Goal: Task Accomplishment & Management: Manage account settings

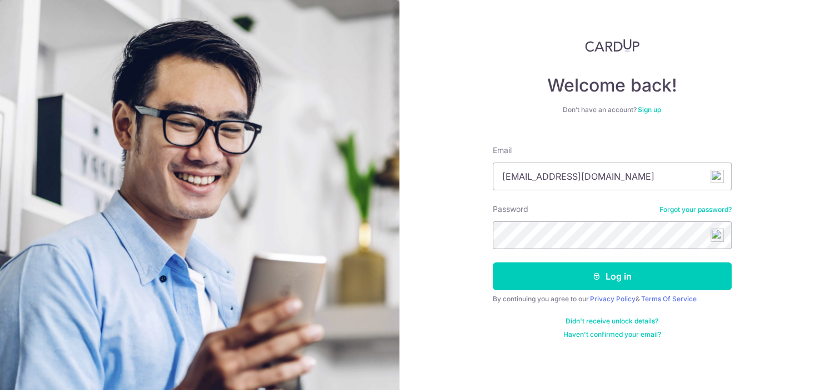
type input "[EMAIL_ADDRESS][DOMAIN_NAME]"
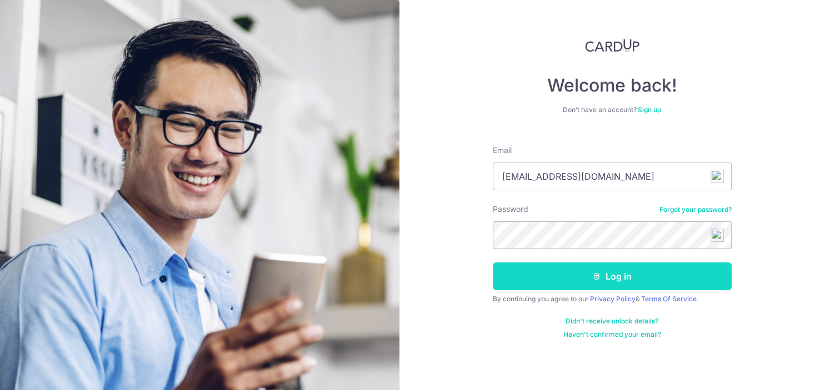
click at [584, 279] on button "Log in" at bounding box center [612, 277] width 239 height 28
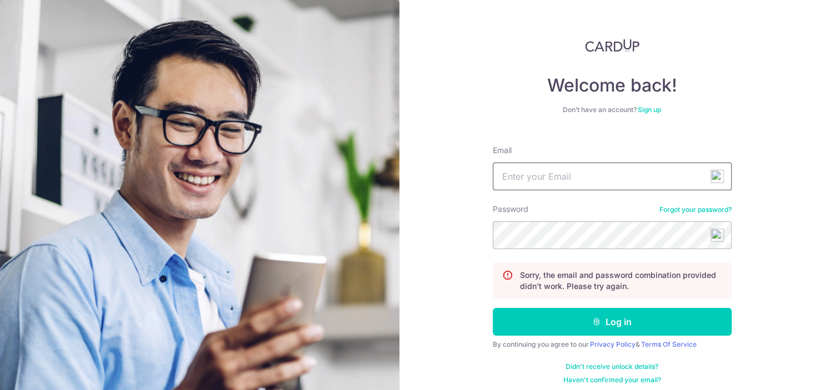
click at [610, 183] on input "Email" at bounding box center [612, 177] width 239 height 28
type input "rlmirabel@yahoo.com"
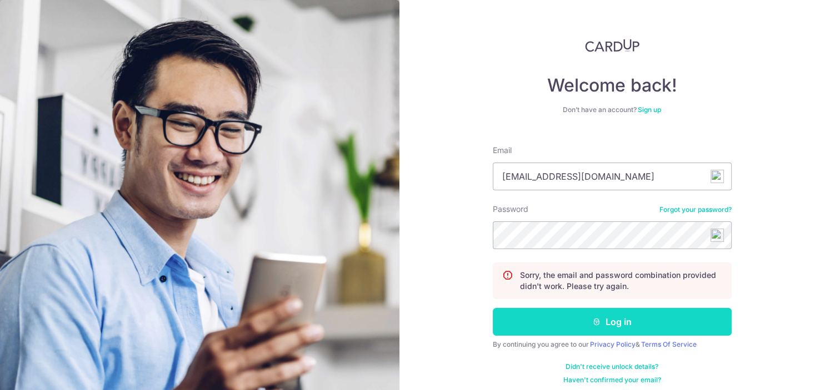
click at [593, 321] on icon "submit" at bounding box center [596, 322] width 9 height 9
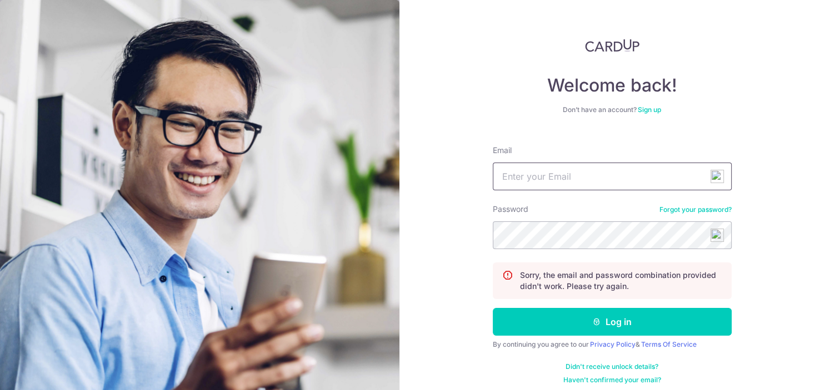
click at [553, 181] on input "Email" at bounding box center [612, 177] width 239 height 28
type input "rlmirabel@yahoo.com"
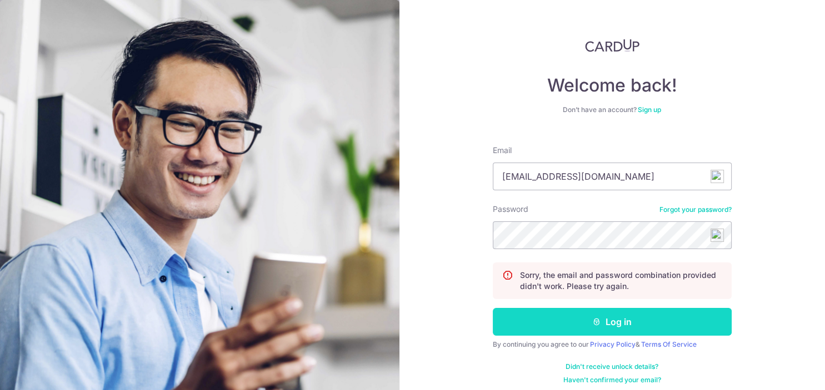
click at [598, 317] on button "Log in" at bounding box center [612, 322] width 239 height 28
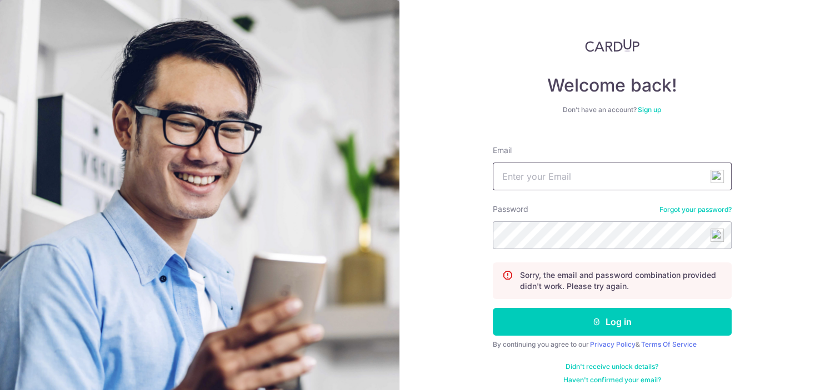
click at [540, 175] on input "Email" at bounding box center [612, 177] width 239 height 28
click at [684, 209] on link "Forgot your password?" at bounding box center [695, 209] width 72 height 9
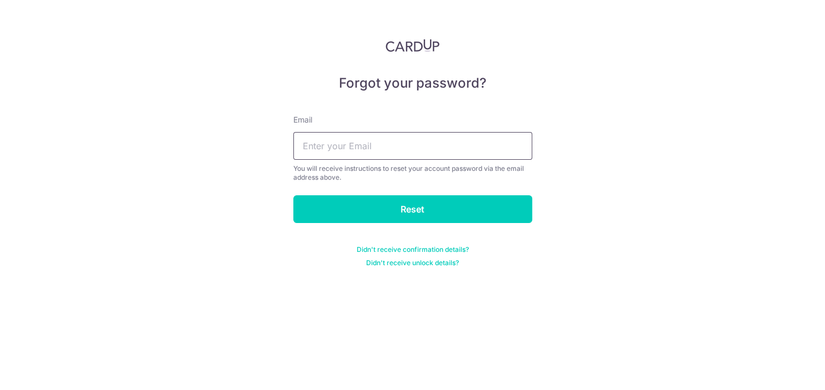
click at [363, 151] on input "text" at bounding box center [412, 146] width 239 height 28
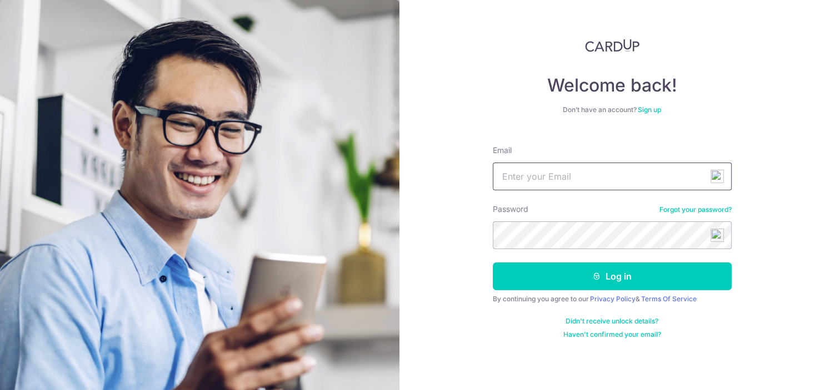
click at [560, 178] on input "Email" at bounding box center [612, 177] width 239 height 28
type input "rlmirabel@yahoo.com"
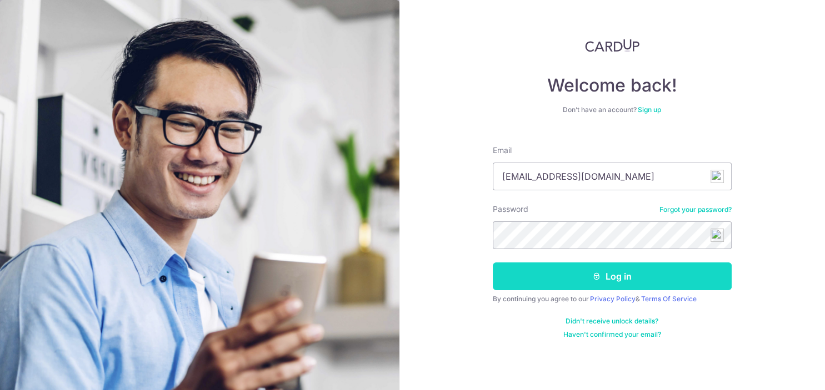
click at [550, 269] on button "Log in" at bounding box center [612, 277] width 239 height 28
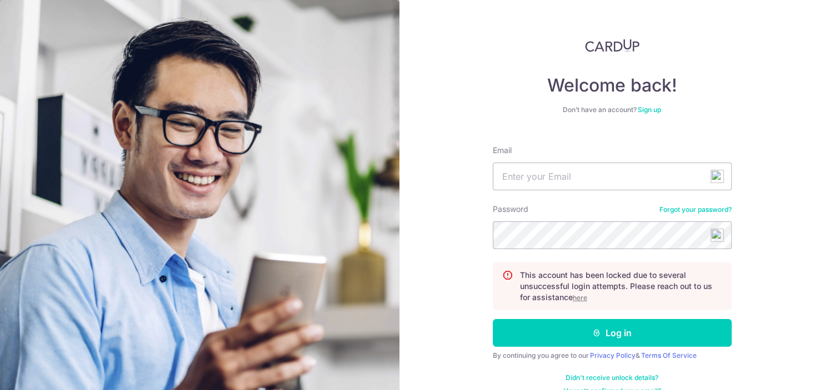
click at [690, 212] on link "Forgot your password?" at bounding box center [695, 209] width 72 height 9
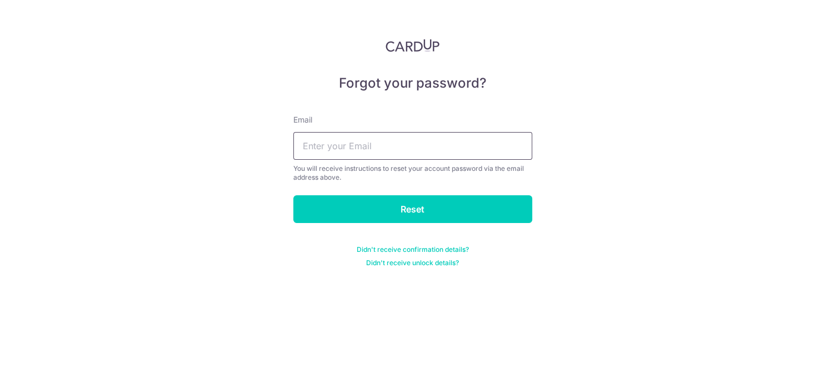
click at [304, 148] on input "text" at bounding box center [412, 146] width 239 height 28
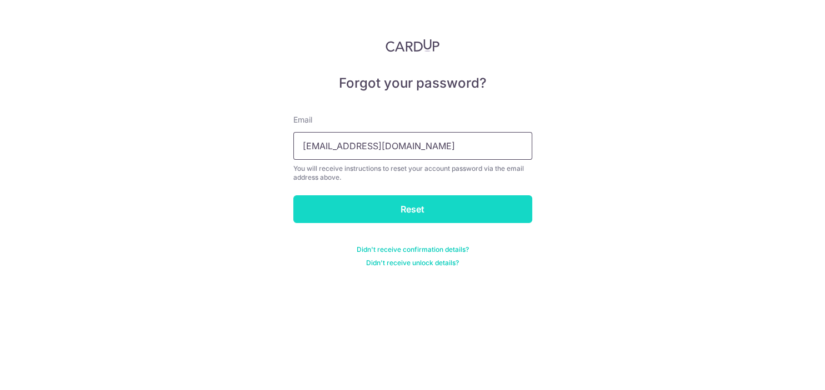
type input "[EMAIL_ADDRESS][DOMAIN_NAME]"
click at [383, 197] on input "Reset" at bounding box center [412, 209] width 239 height 28
